Goal: Task Accomplishment & Management: Use online tool/utility

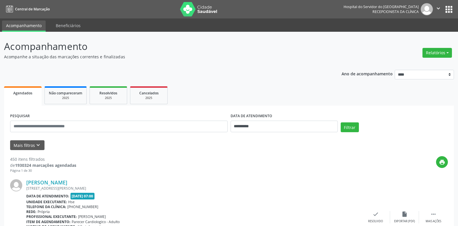
drag, startPoint x: 432, startPoint y: 57, endPoint x: 431, endPoint y: 62, distance: 5.0
click at [432, 57] on button "Relatórios" at bounding box center [437, 53] width 29 height 10
click at [431, 66] on link "Agendamentos" at bounding box center [421, 65] width 62 height 8
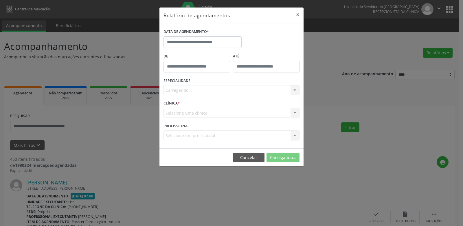
drag, startPoint x: 201, startPoint y: 36, endPoint x: 200, endPoint y: 46, distance: 10.2
click at [201, 36] on label "DATA DE AGENDAMENTO *" at bounding box center [185, 31] width 45 height 9
click at [252, 157] on button "Cancelar" at bounding box center [250, 158] width 32 height 10
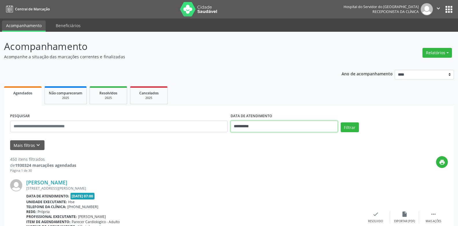
click at [269, 125] on input "**********" at bounding box center [284, 127] width 107 height 12
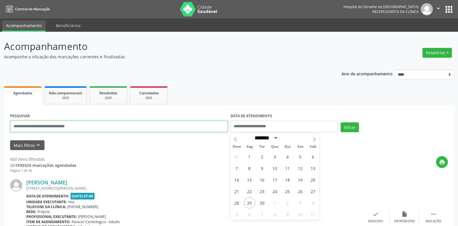
click at [163, 128] on input "text" at bounding box center [119, 127] width 218 height 12
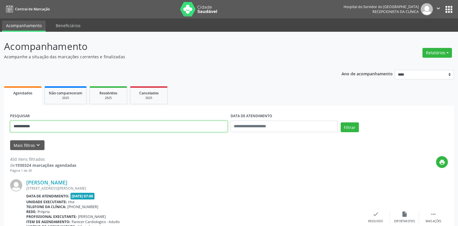
type input "**********"
click at [341, 123] on button "Filtrar" at bounding box center [350, 128] width 18 height 10
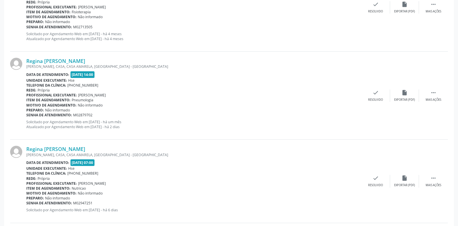
scroll to position [269, 0]
